Goal: Task Accomplishment & Management: Manage account settings

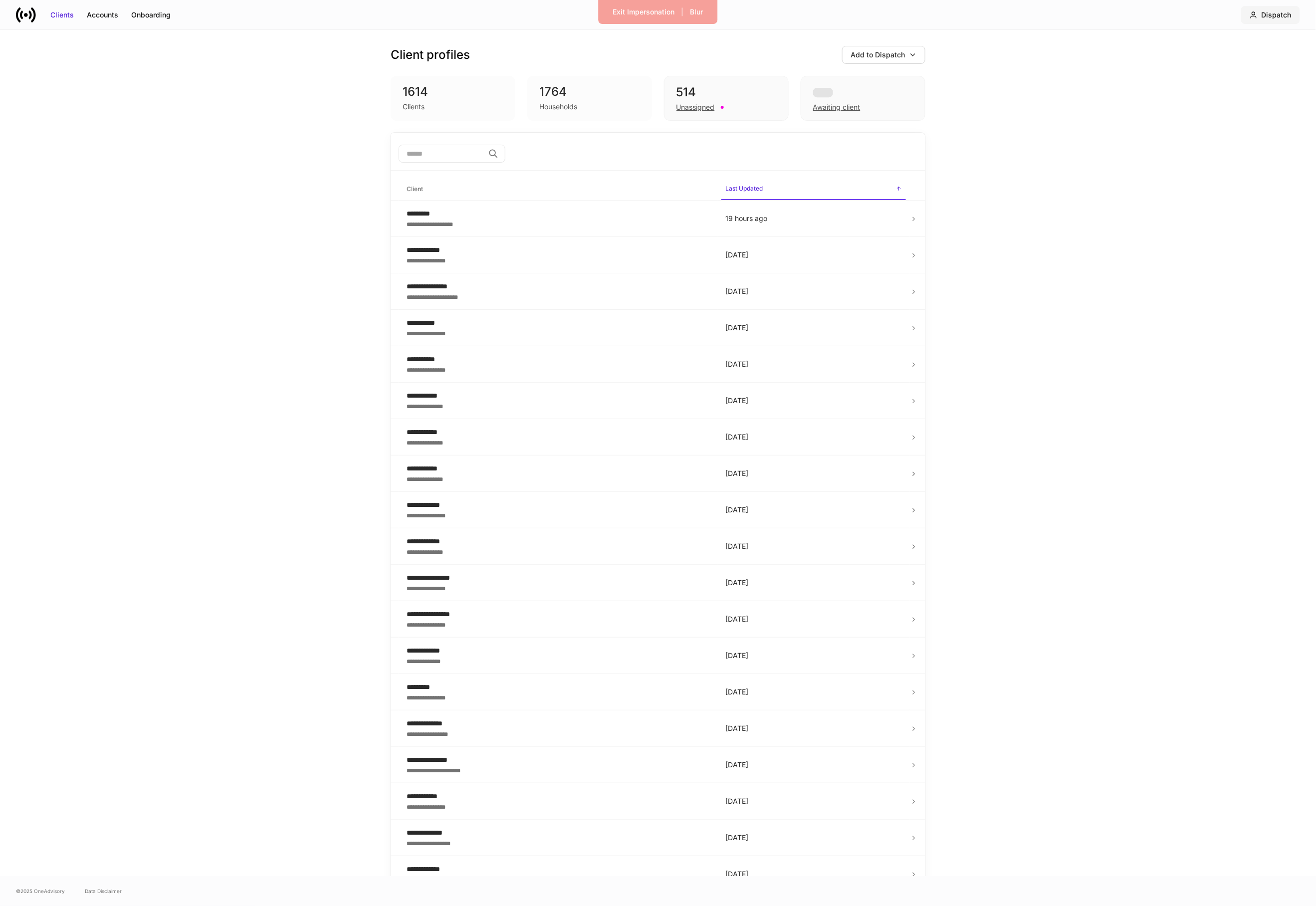
click at [1279, 20] on button "Dispatch" at bounding box center [1270, 14] width 59 height 18
click at [1246, 63] on li "Dispatch Switch firm" at bounding box center [1267, 65] width 193 height 28
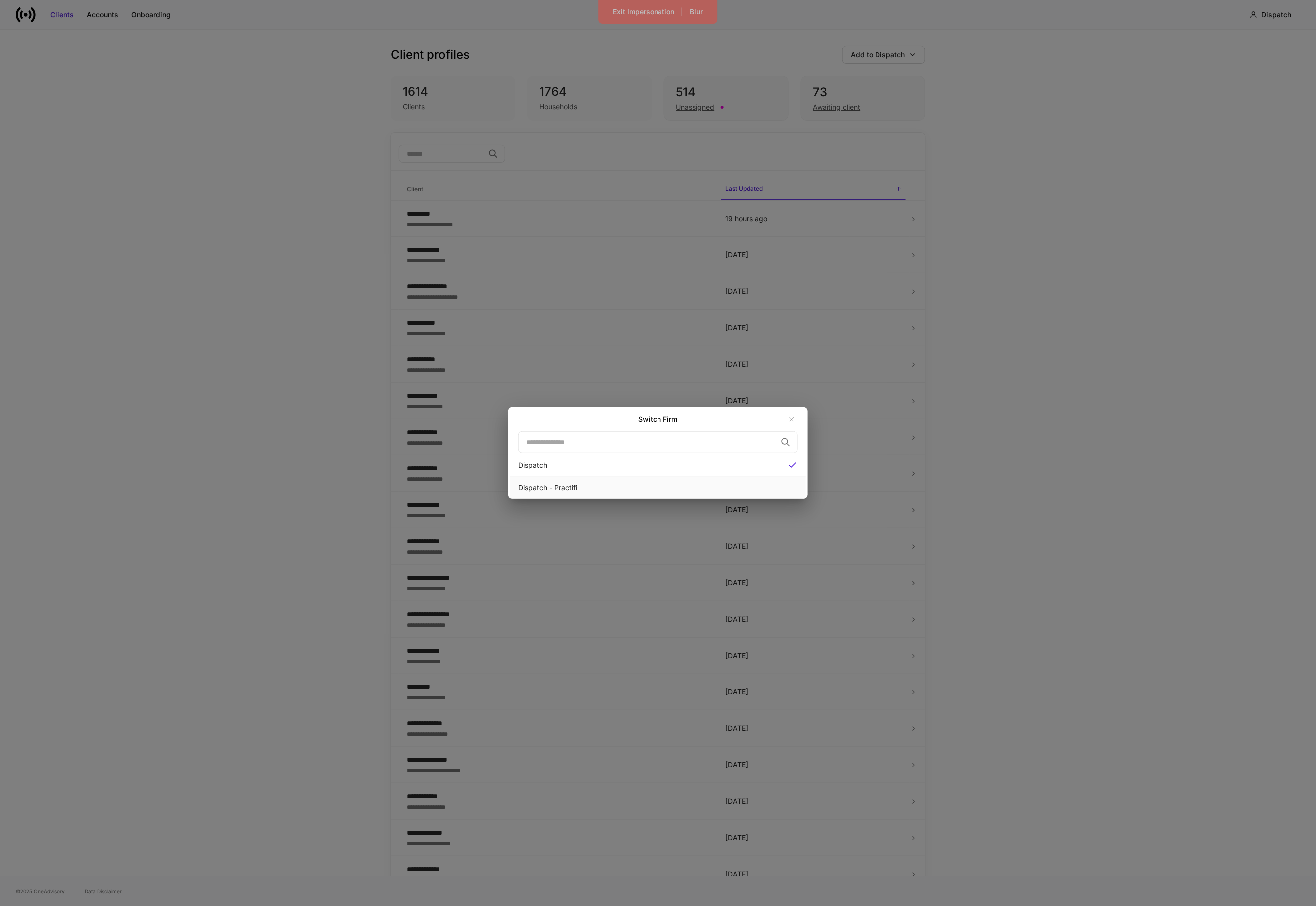
click at [651, 484] on div "Dispatch - Practifi" at bounding box center [658, 488] width 280 height 10
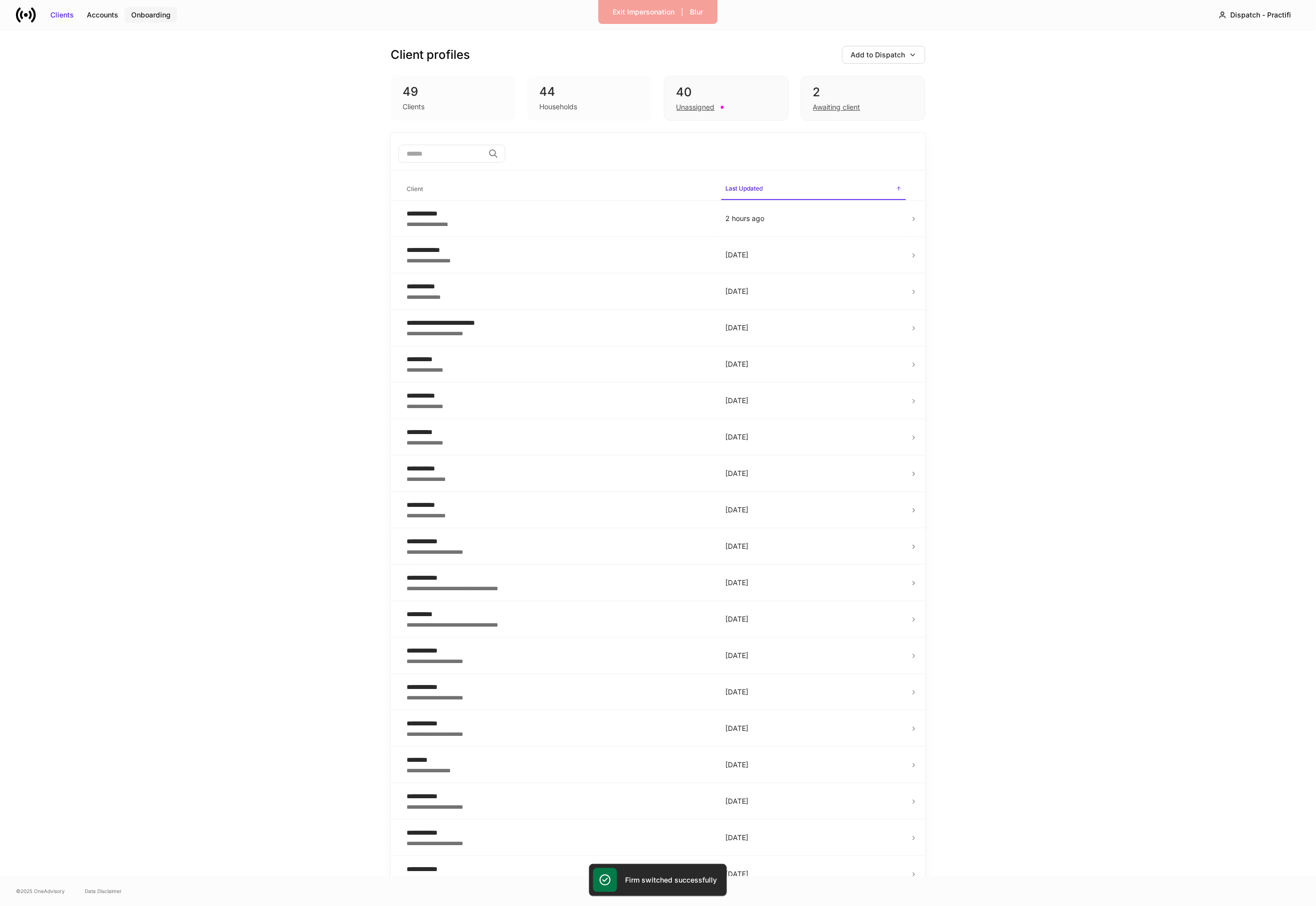
click at [147, 18] on div "Onboarding" at bounding box center [151, 14] width 39 height 10
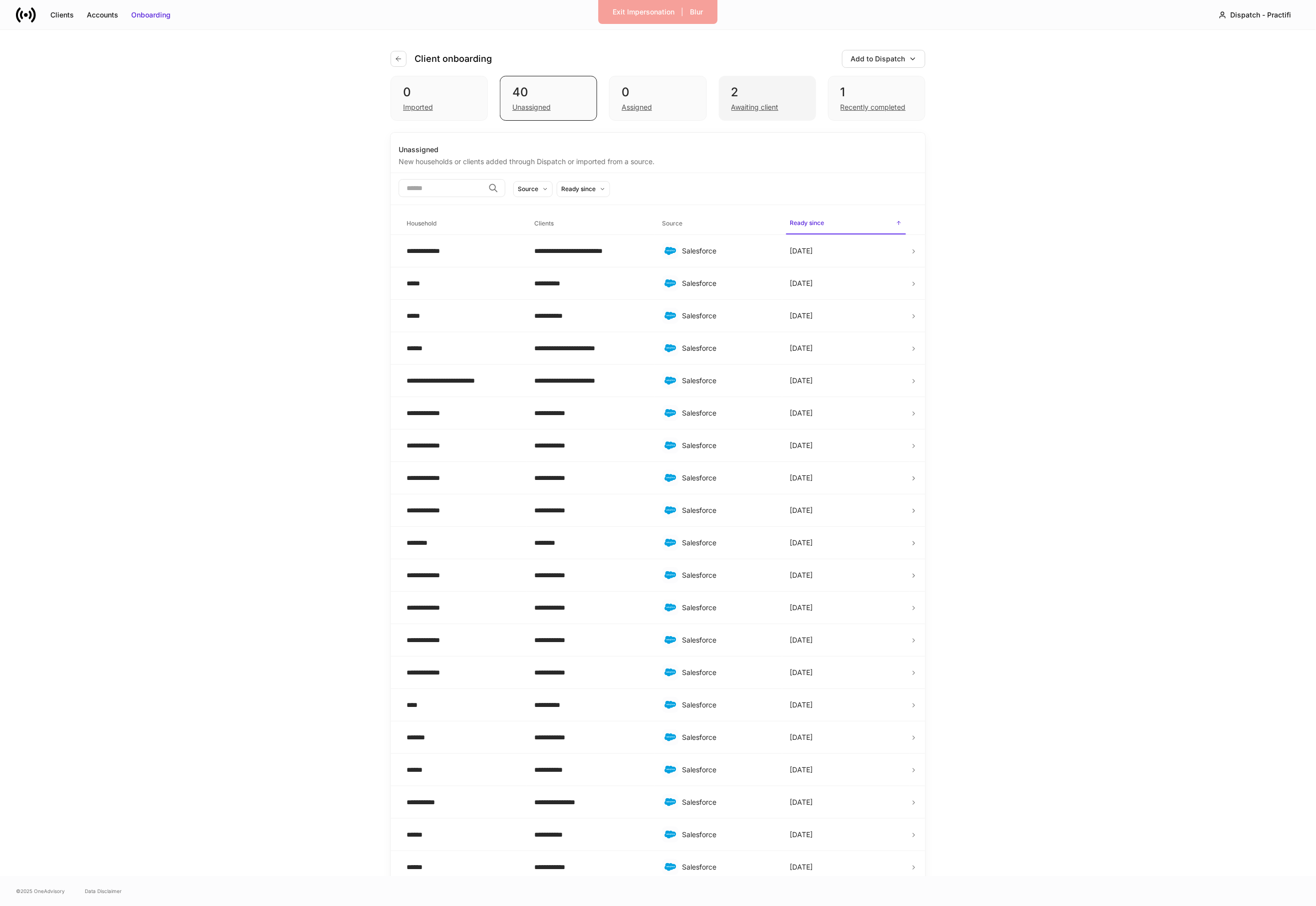
click at [778, 114] on div "2 Awaiting client" at bounding box center [767, 98] width 97 height 45
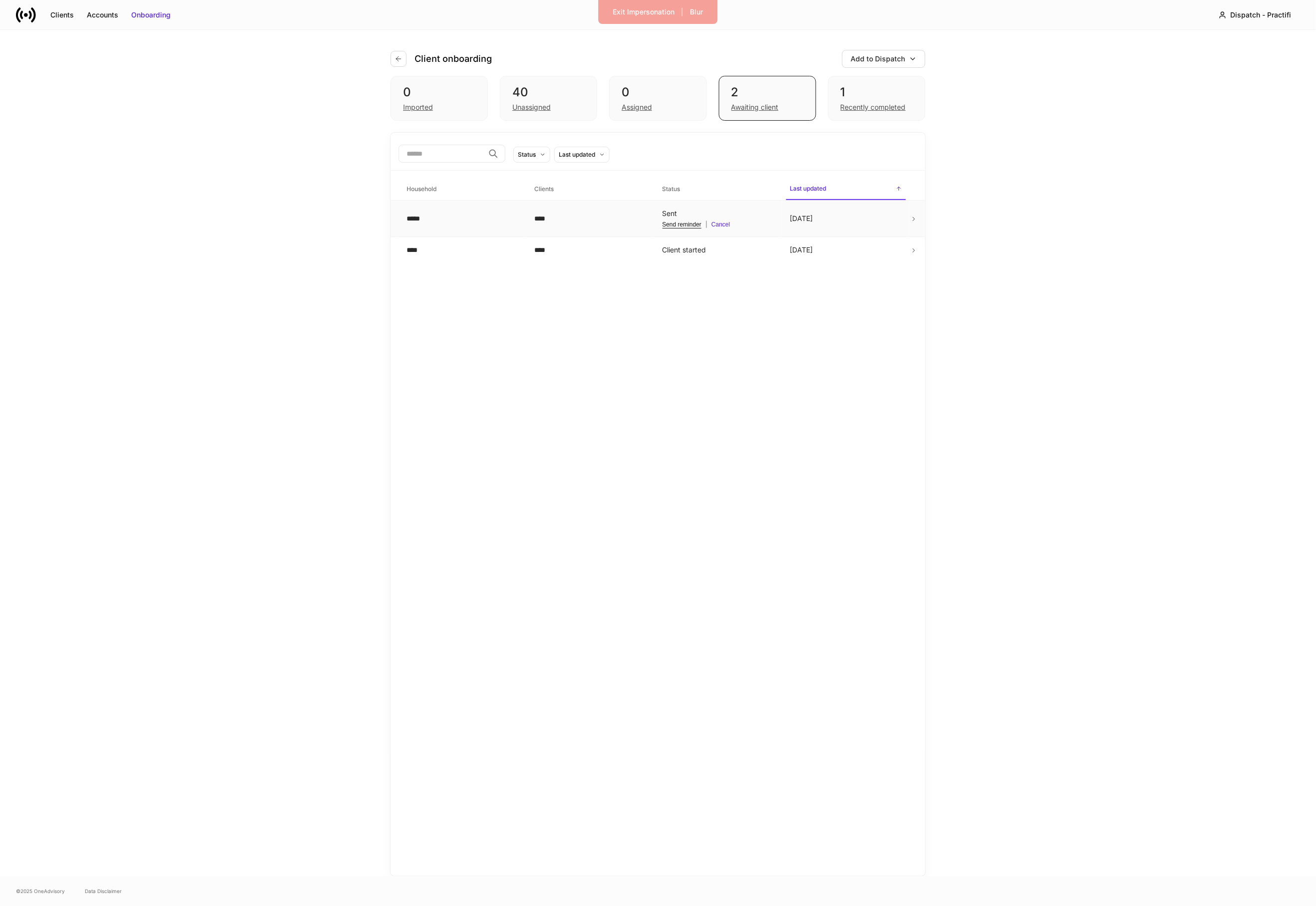
click at [912, 224] on td at bounding box center [917, 218] width 15 height 36
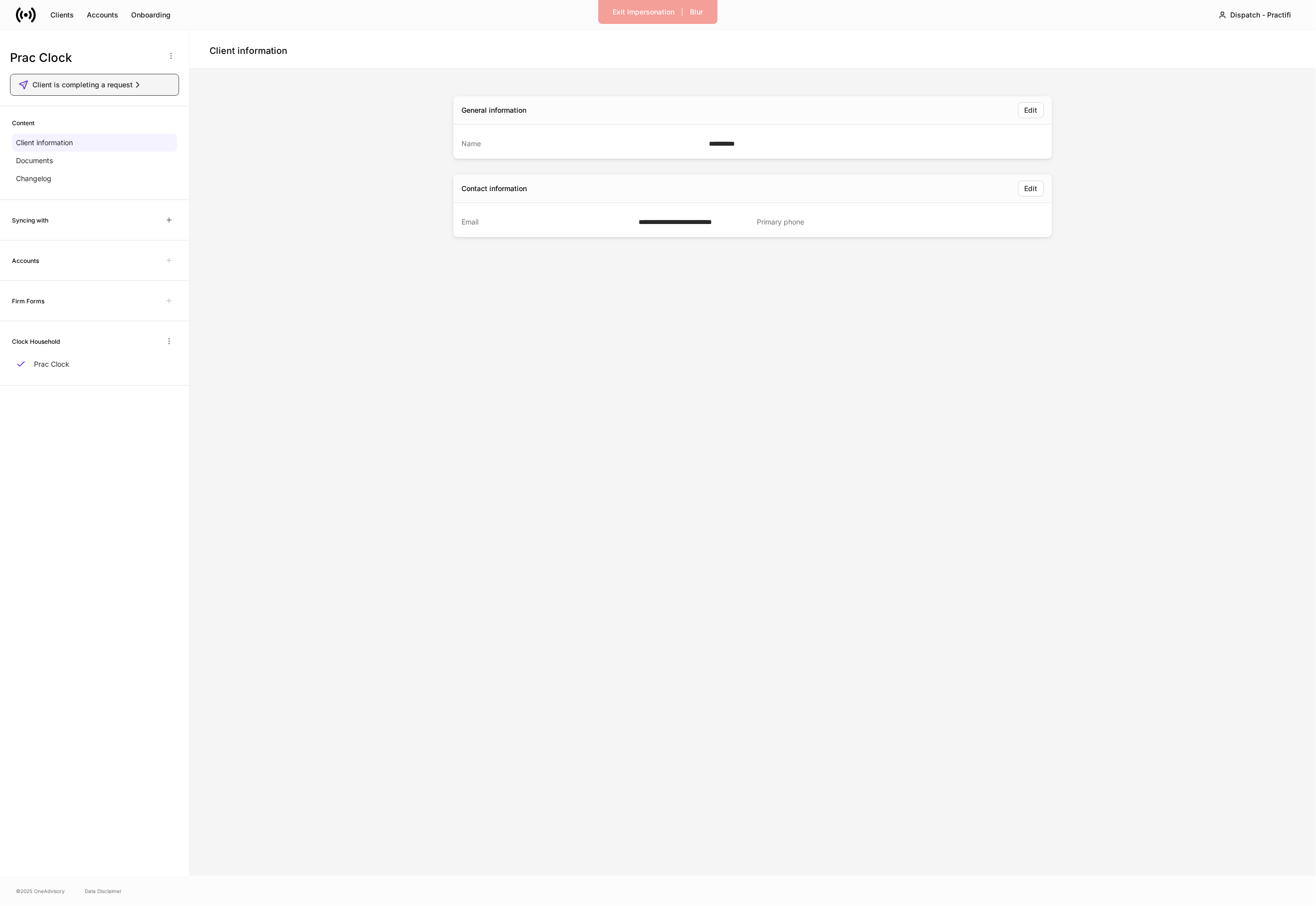
click at [79, 82] on span "Client is completing a request" at bounding box center [82, 84] width 100 height 10
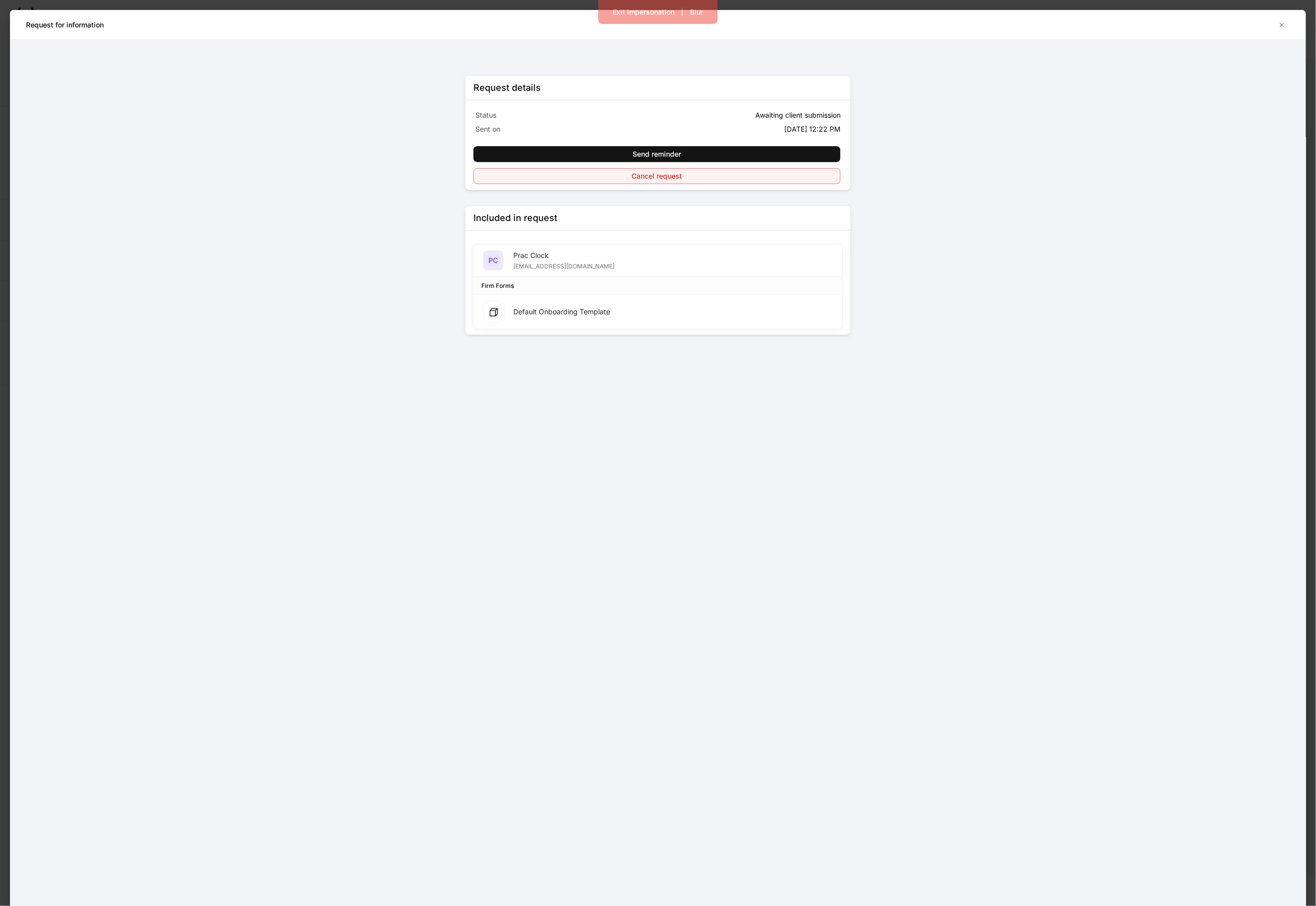
click at [537, 180] on button "Cancel request" at bounding box center [657, 176] width 367 height 16
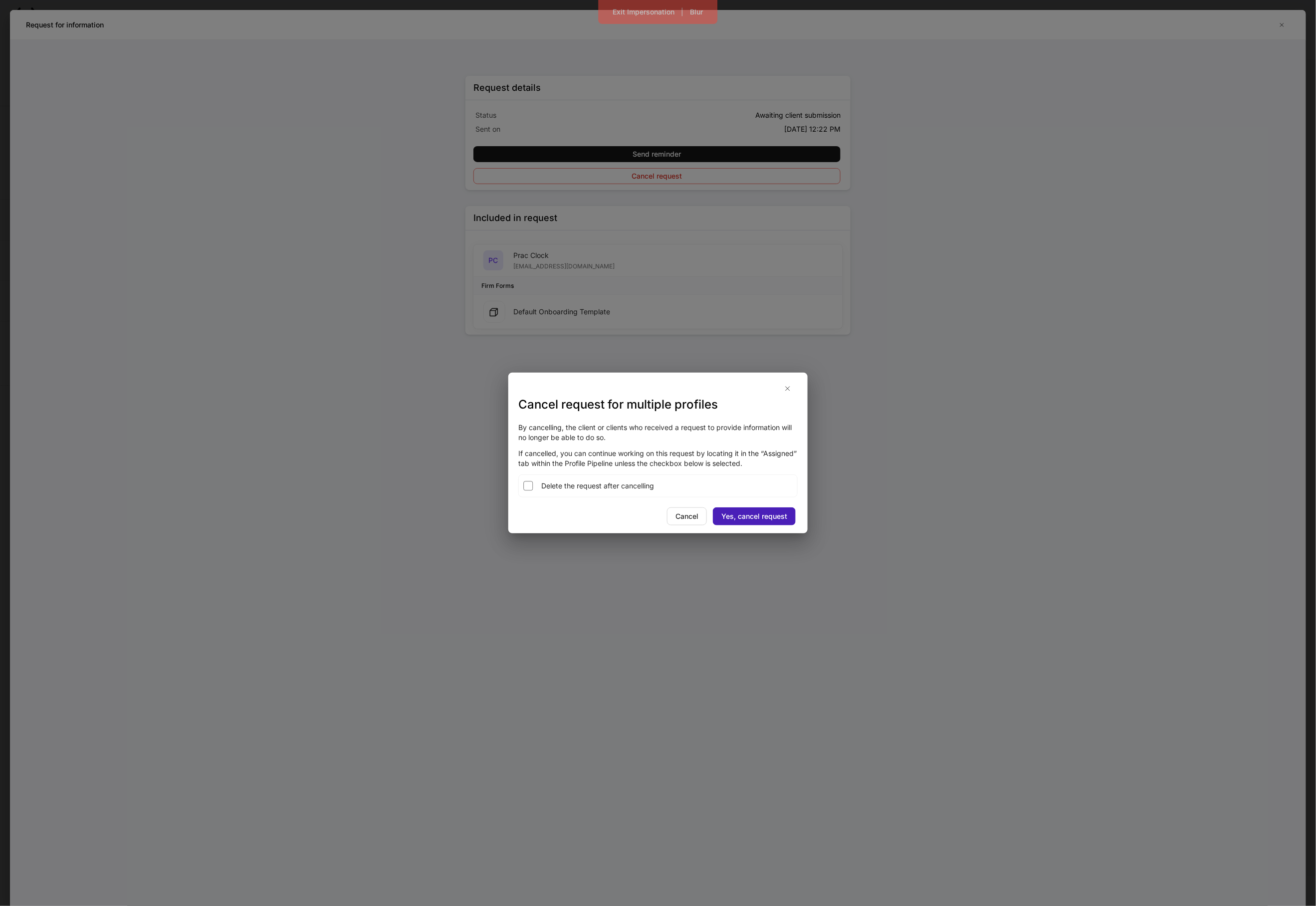
click at [742, 514] on div "Yes, cancel request" at bounding box center [754, 516] width 66 height 10
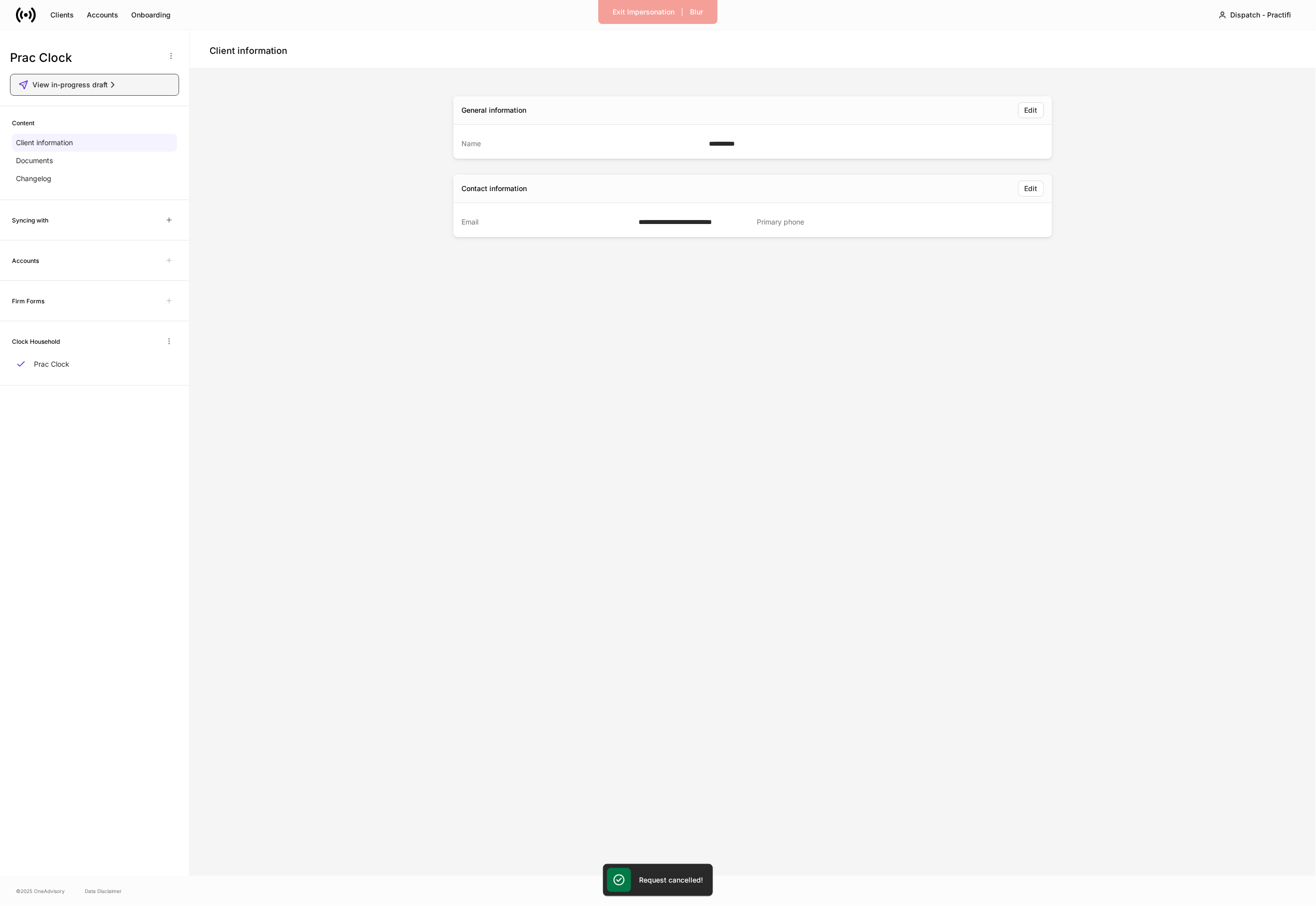
click at [66, 81] on span "View in-progress draft" at bounding box center [70, 84] width 75 height 10
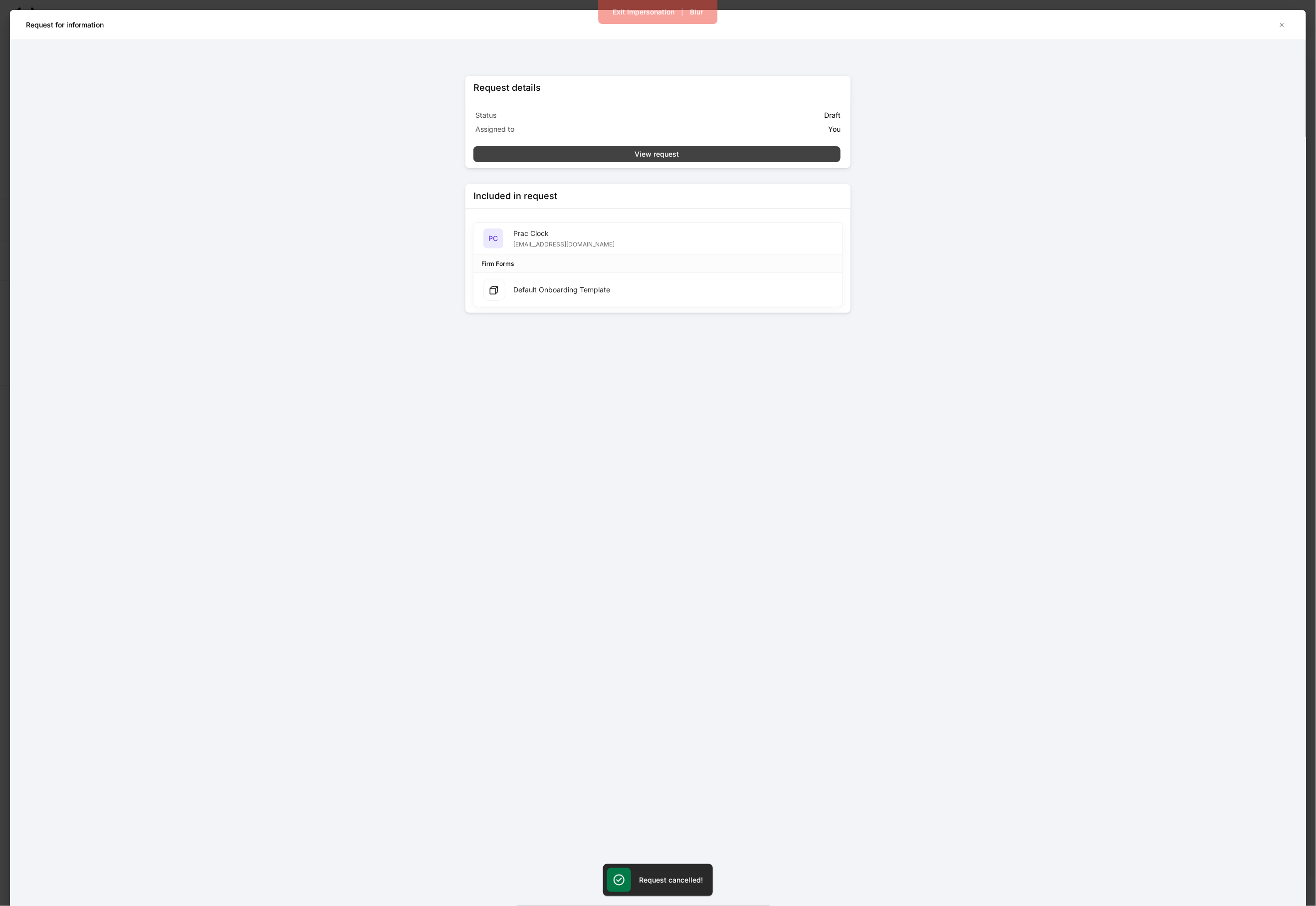
click at [577, 151] on button "View request" at bounding box center [657, 154] width 367 height 16
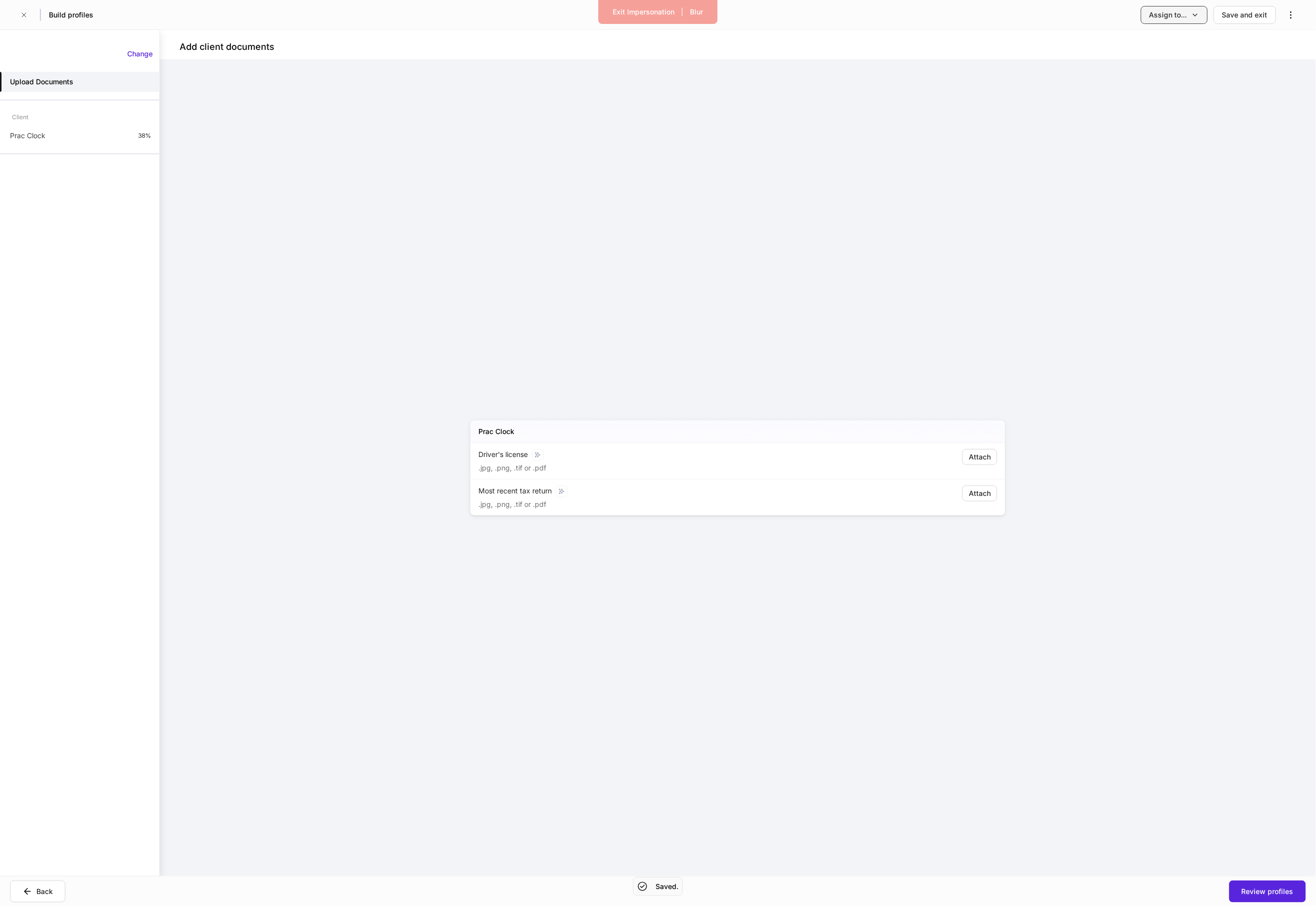
click at [1176, 9] on button "Assign to..." at bounding box center [1175, 14] width 67 height 18
click at [1150, 64] on li "Another team or teammate" at bounding box center [1147, 60] width 122 height 18
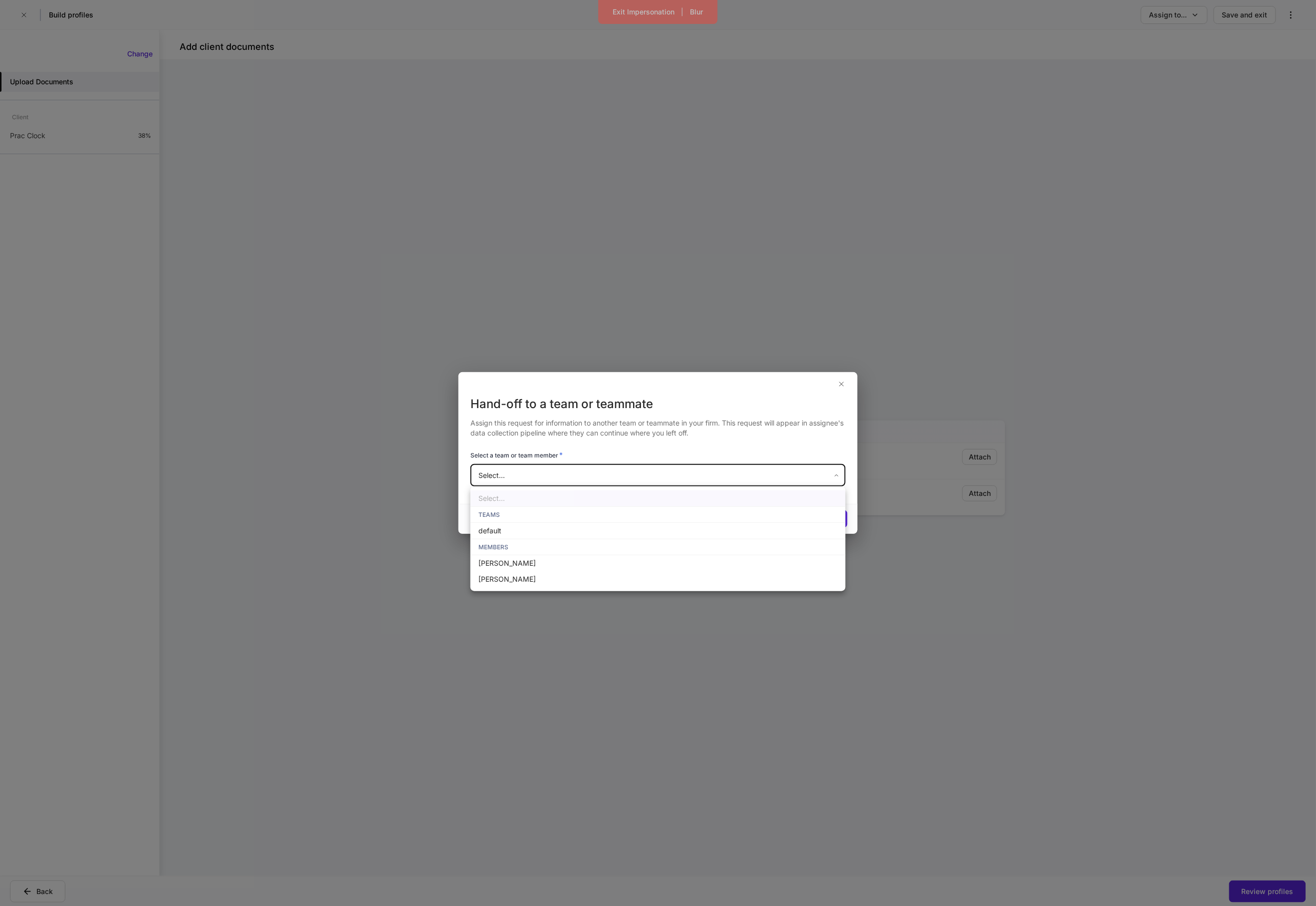
click at [631, 471] on body "Exit Impersonation | Blur Build profiles Assign to... Save and exit Add client …" at bounding box center [658, 453] width 1316 height 906
click at [704, 316] on div at bounding box center [658, 453] width 1316 height 906
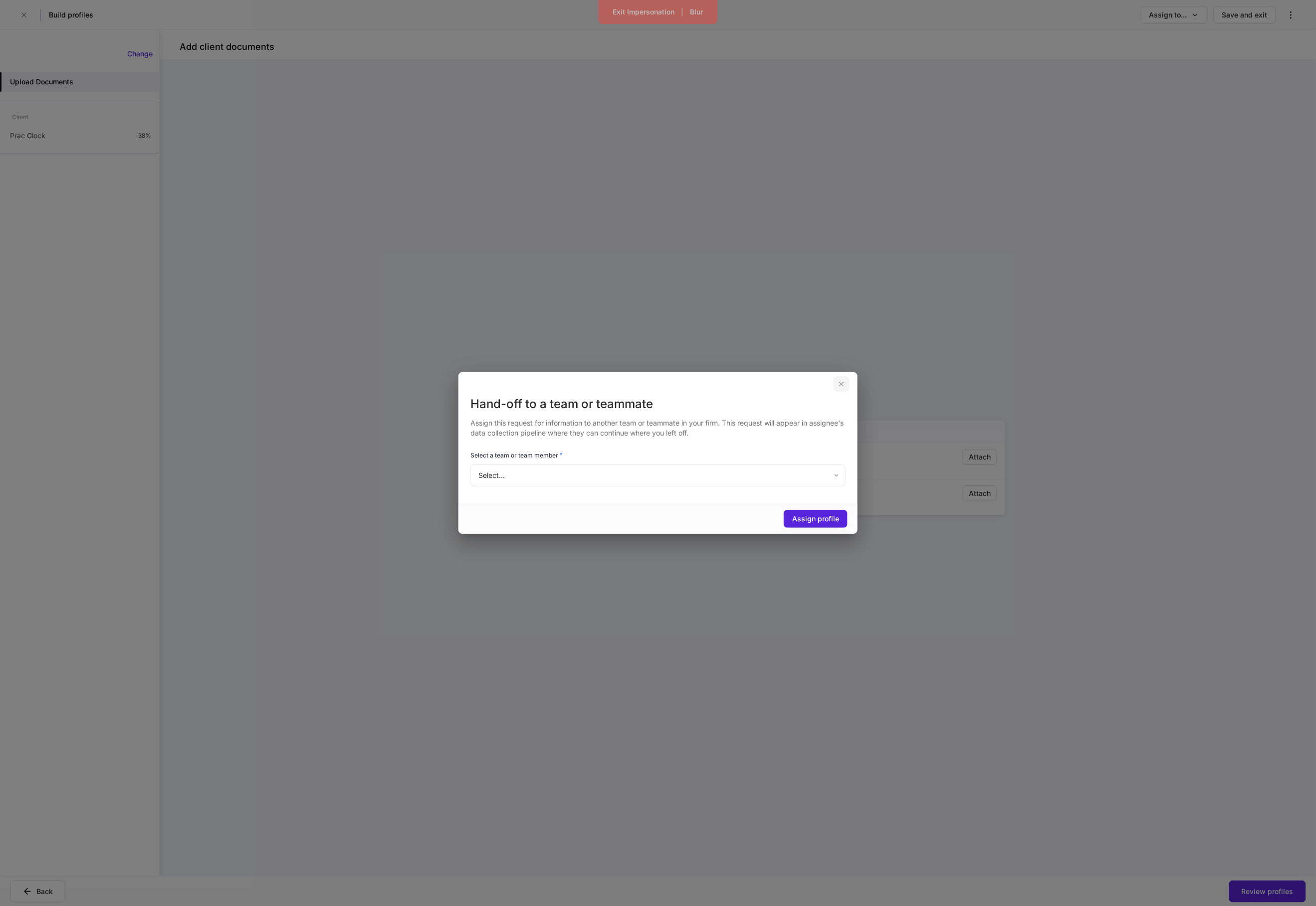
click at [844, 376] on button "button" at bounding box center [842, 384] width 16 height 16
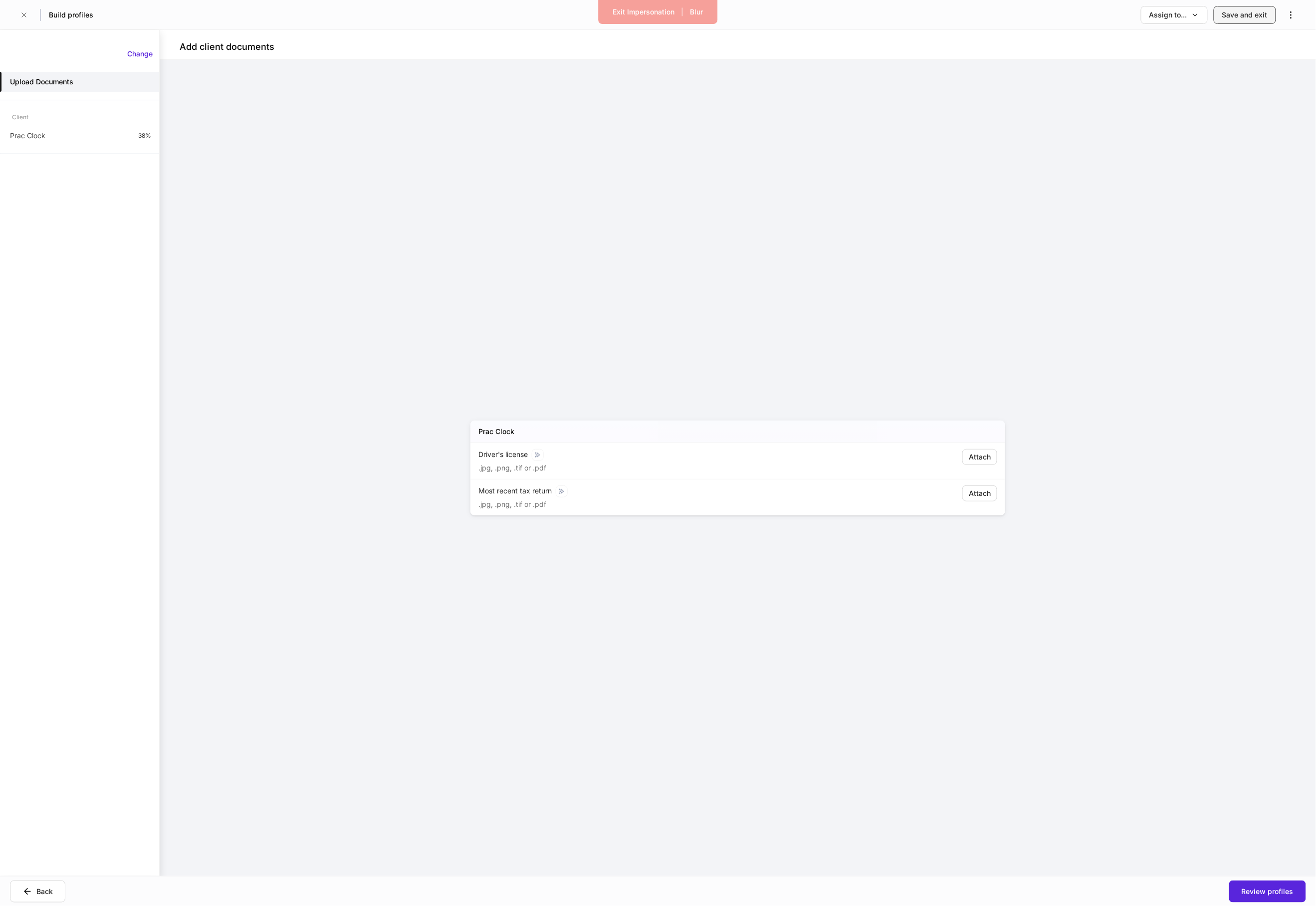
click at [1239, 16] on div "Save and exit" at bounding box center [1244, 14] width 45 height 10
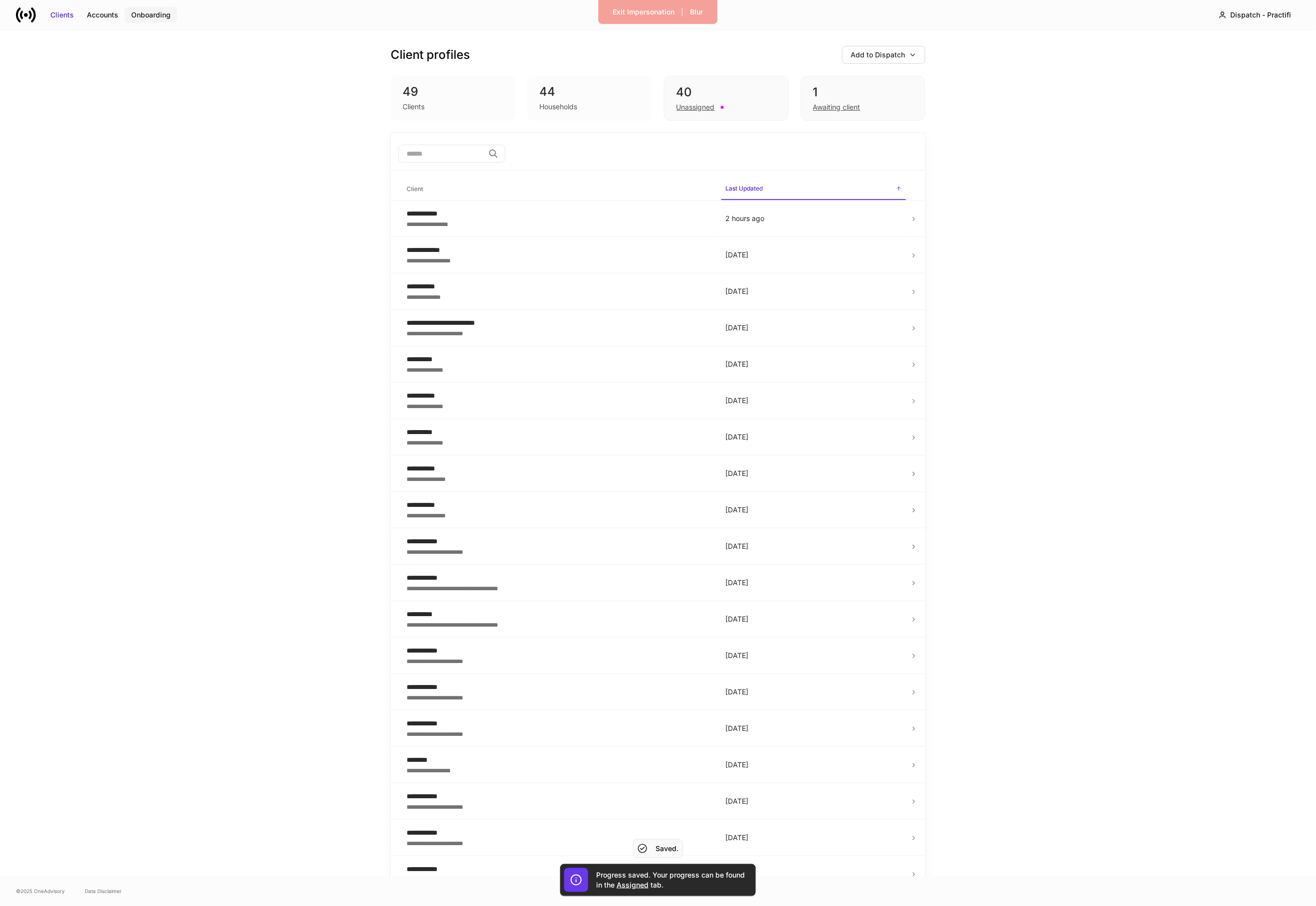
click at [151, 11] on div "Onboarding" at bounding box center [151, 14] width 39 height 10
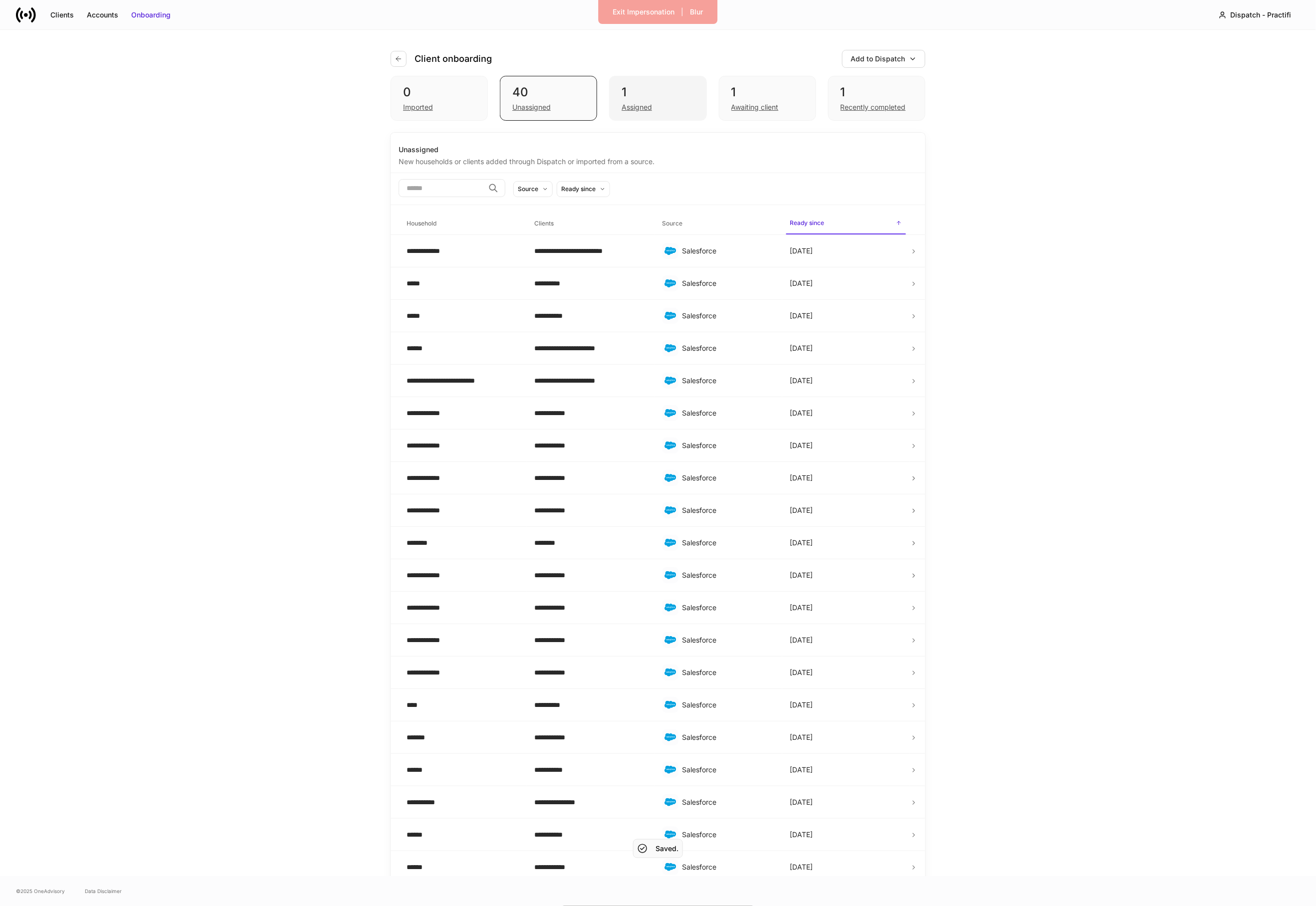
click at [686, 110] on div "Assigned" at bounding box center [658, 106] width 72 height 12
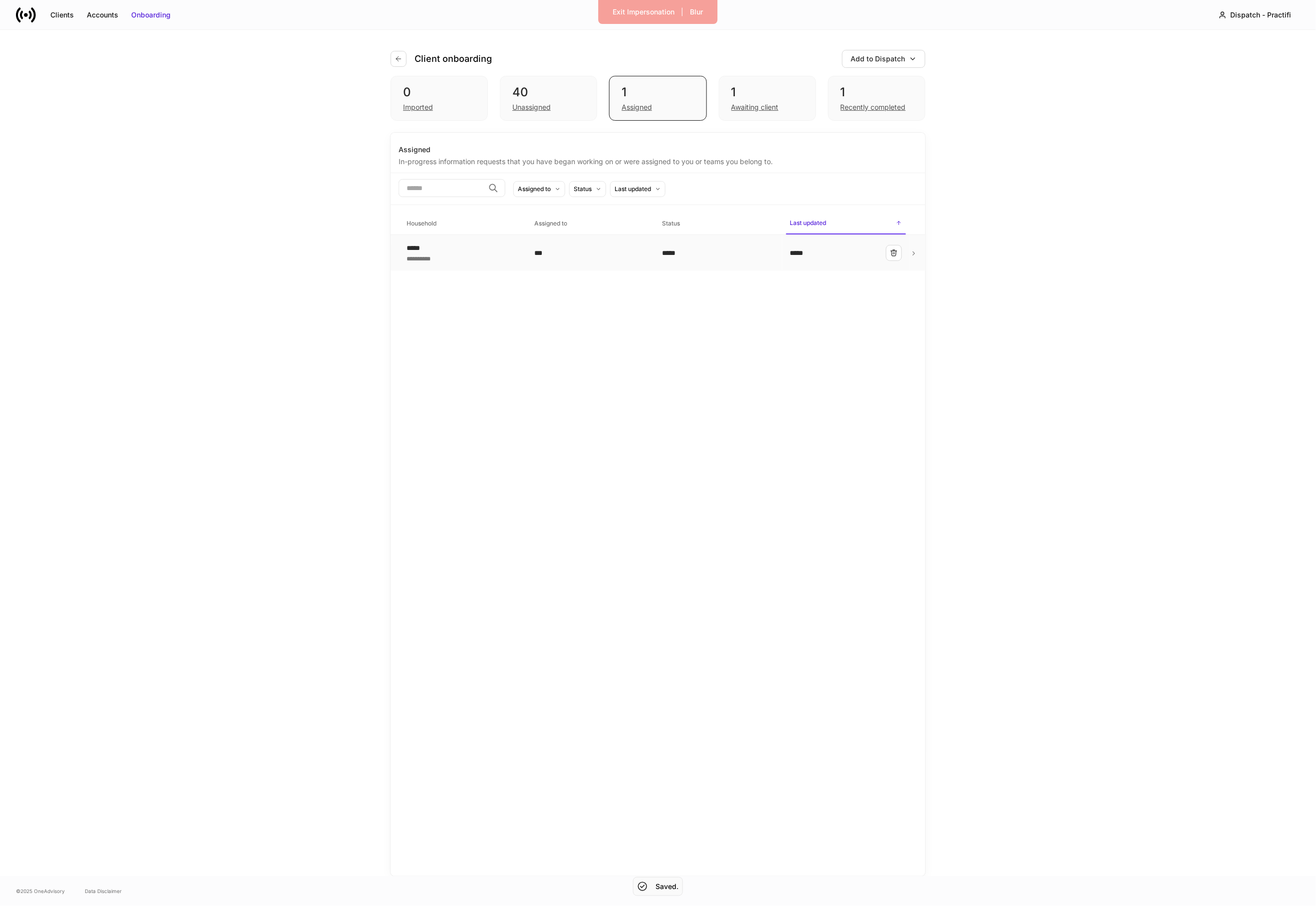
click at [471, 266] on td "**********" at bounding box center [463, 253] width 128 height 36
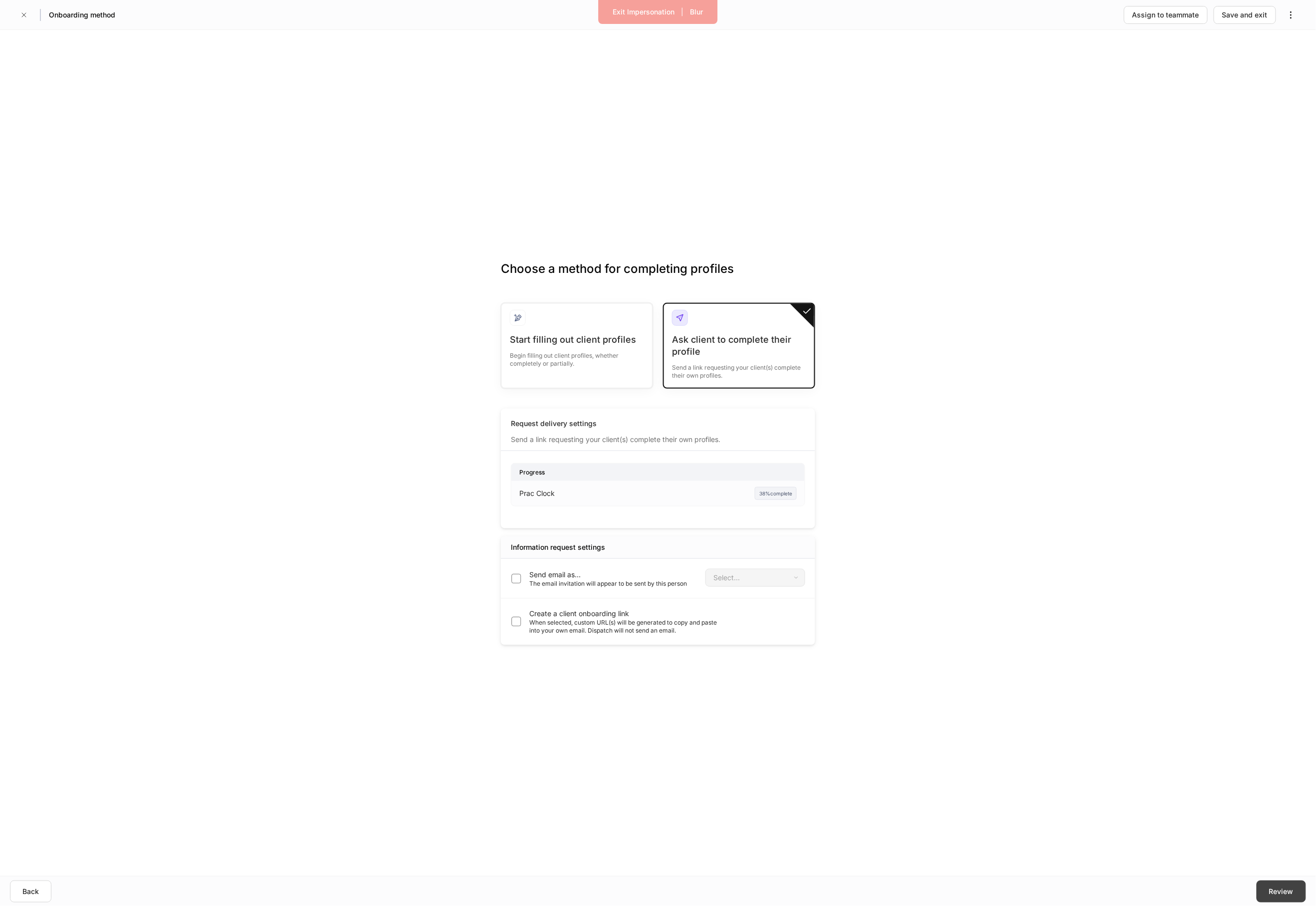
click at [1279, 888] on div "Review" at bounding box center [1280, 891] width 24 height 10
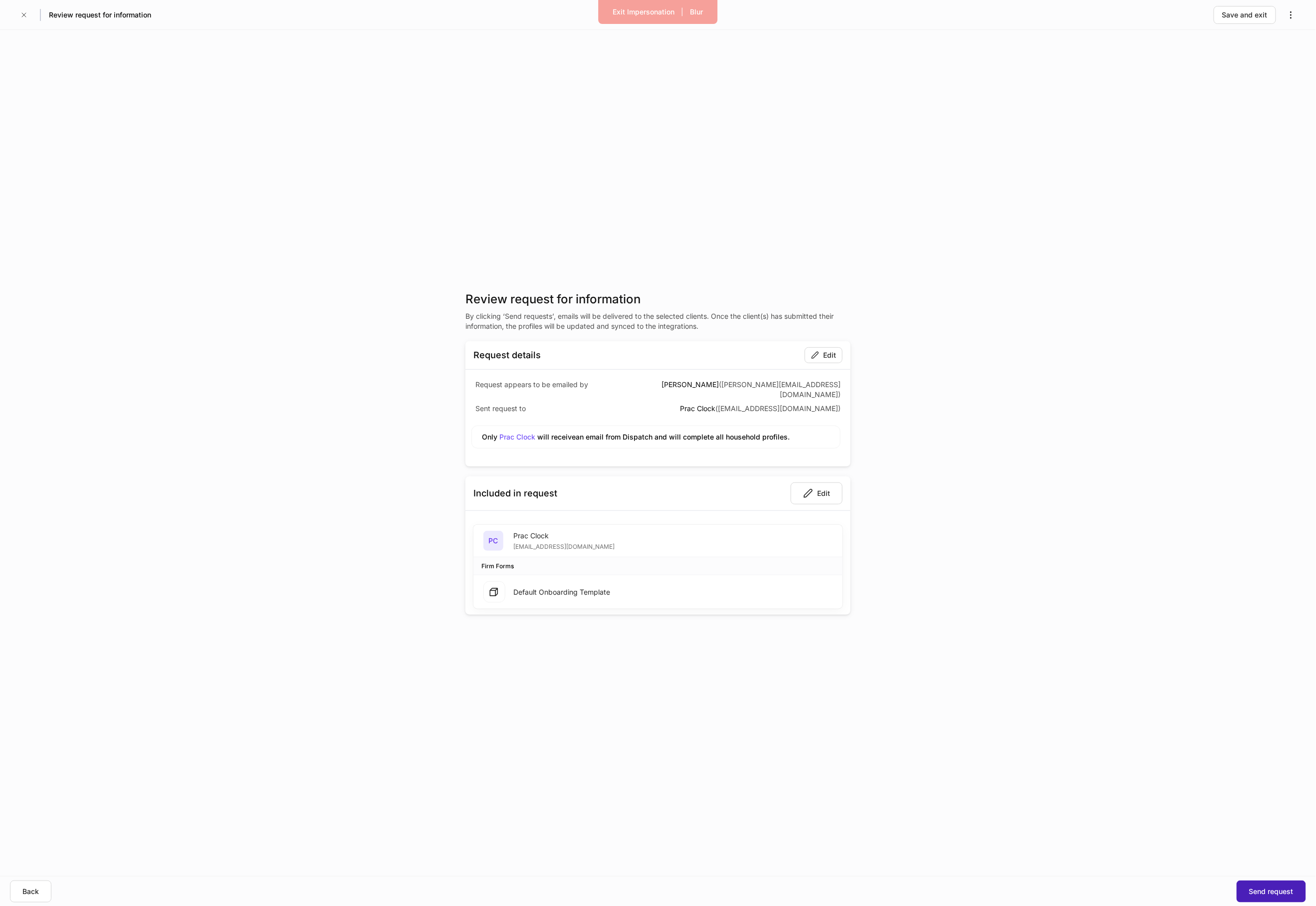
click at [1259, 885] on button "Send request" at bounding box center [1271, 891] width 69 height 22
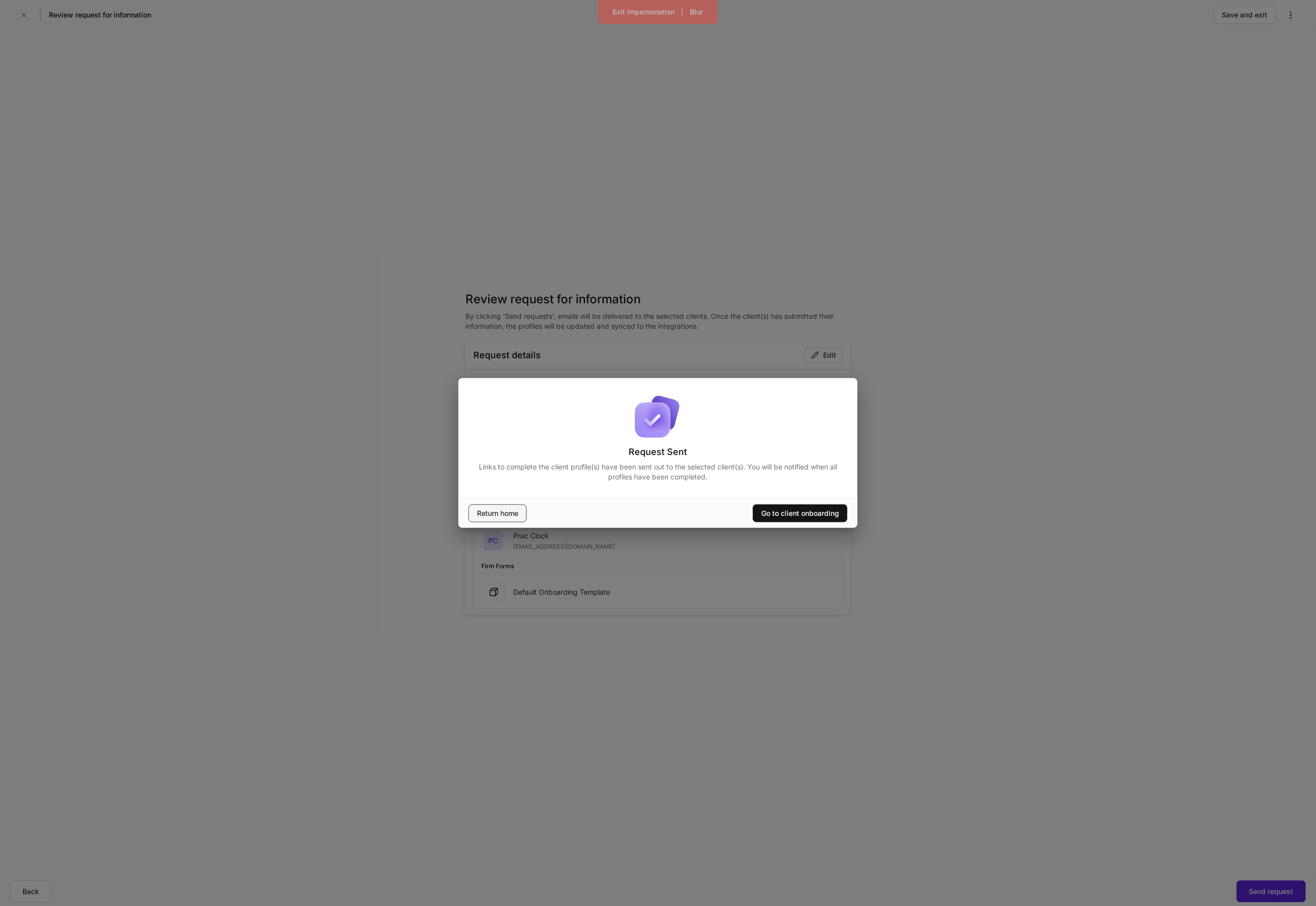
click at [510, 517] on div "Return home" at bounding box center [497, 513] width 41 height 10
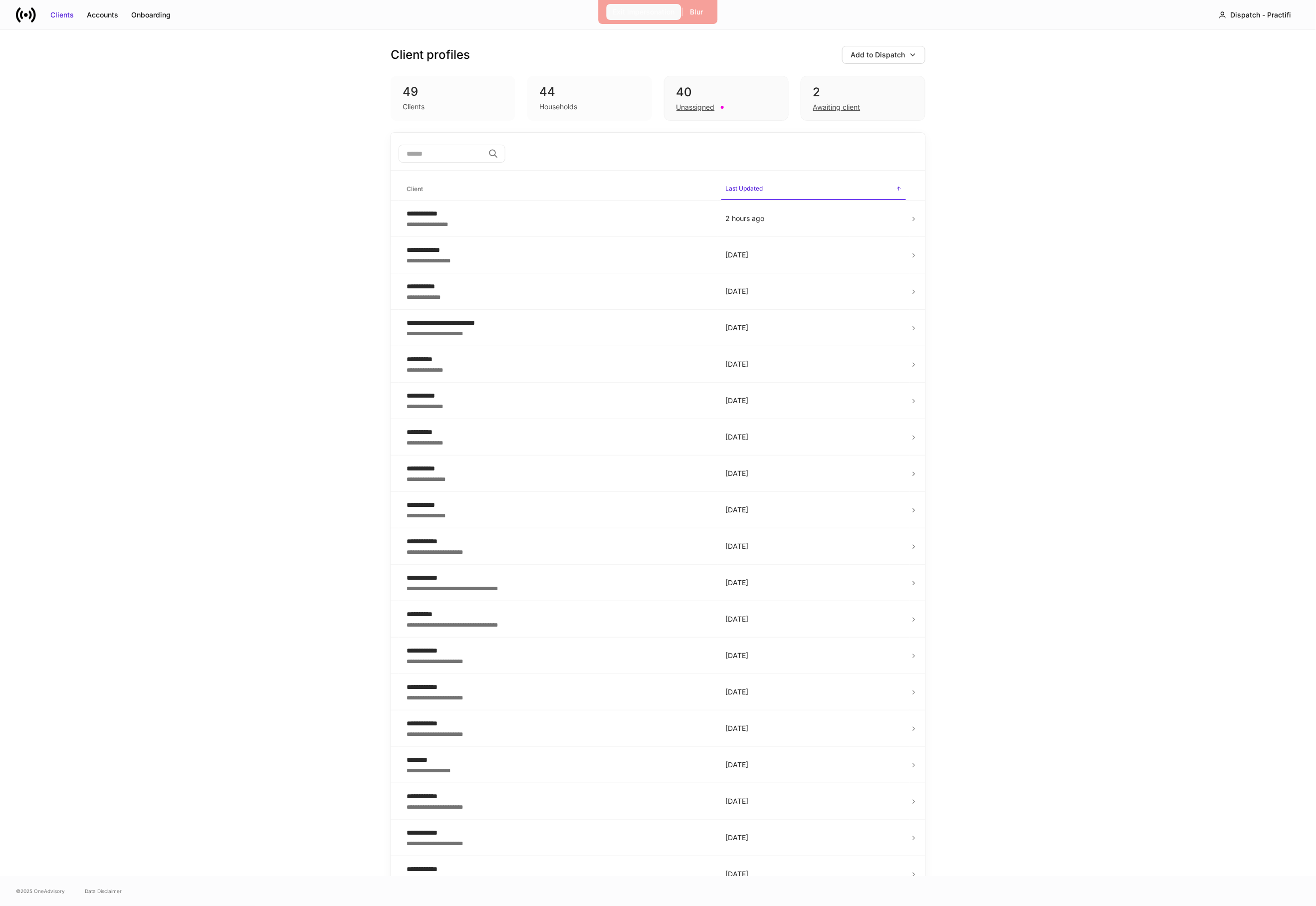
click at [623, 13] on div "Exit Impersonation" at bounding box center [644, 12] width 62 height 10
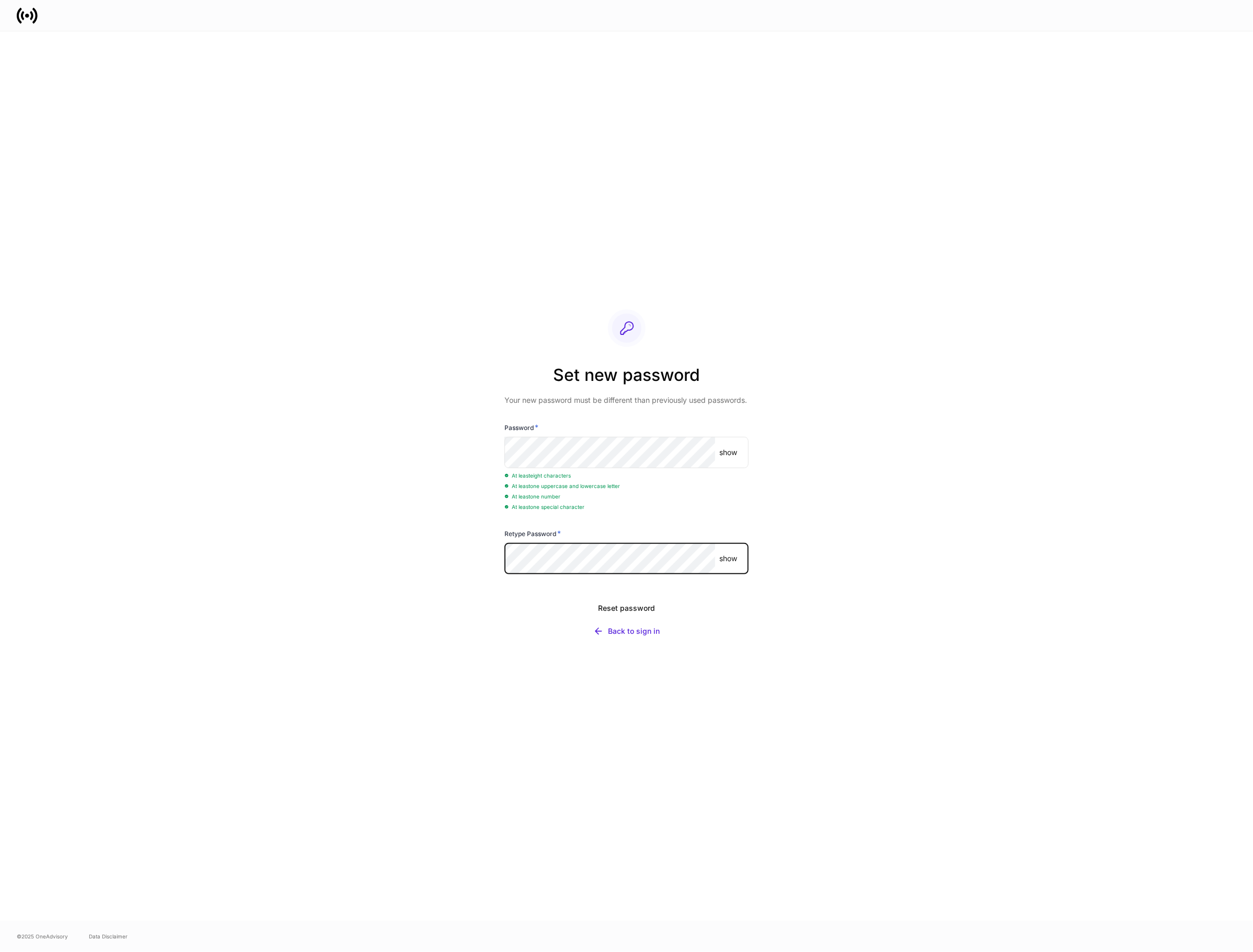
click at [505, 597] on button "Reset password" at bounding box center [627, 608] width 244 height 23
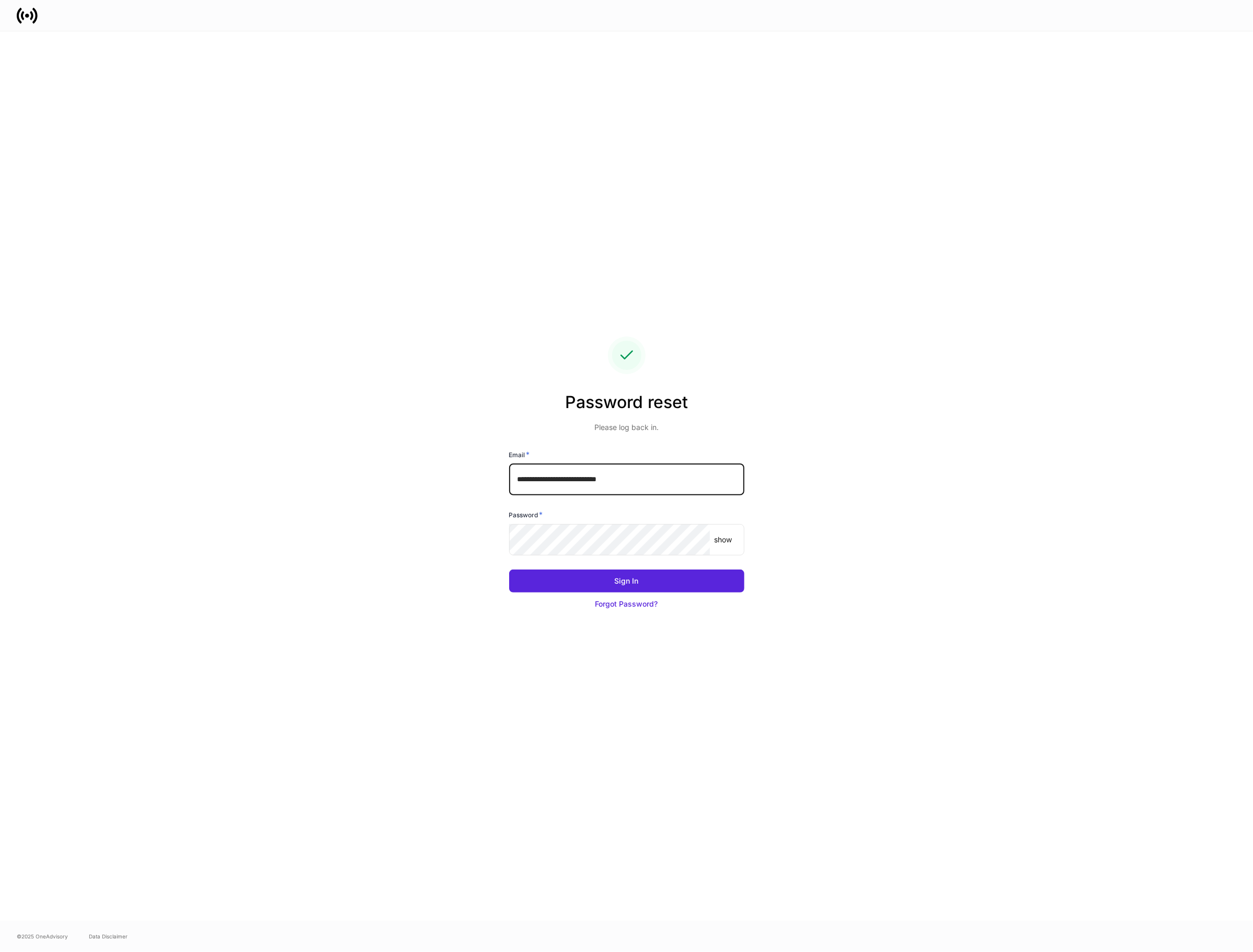
drag, startPoint x: 675, startPoint y: 487, endPoint x: 481, endPoint y: 487, distance: 194.0
click at [479, 487] on div "**********" at bounding box center [627, 476] width 561 height 889
drag, startPoint x: 649, startPoint y: 483, endPoint x: 492, endPoint y: 472, distance: 157.4
click at [492, 472] on div "**********" at bounding box center [627, 476] width 561 height 889
paste input "text"
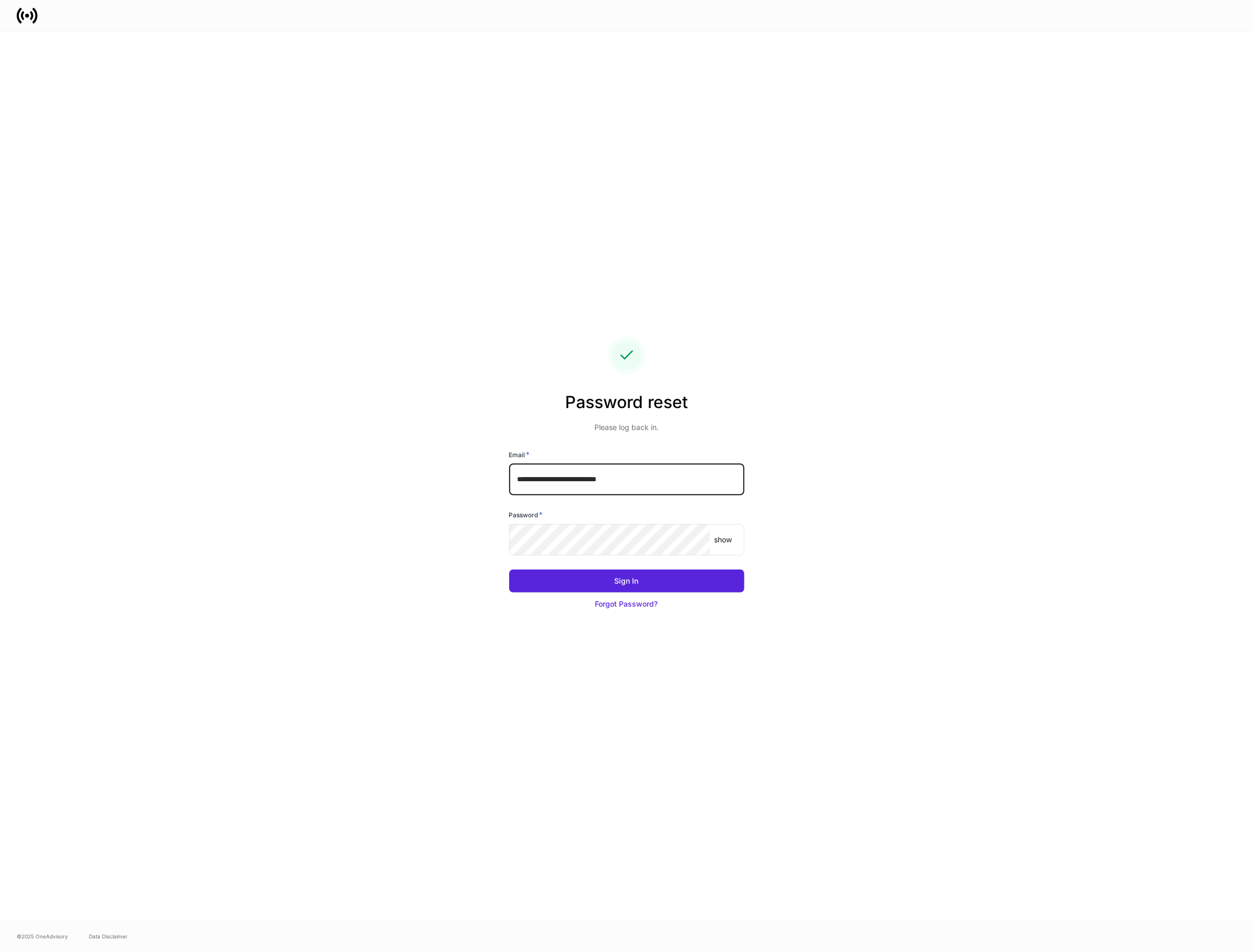
click at [538, 481] on input "**********" at bounding box center [626, 479] width 235 height 31
type input "**********"
click at [509, 569] on button "Sign In" at bounding box center [626, 580] width 235 height 23
